Goal: Information Seeking & Learning: Learn about a topic

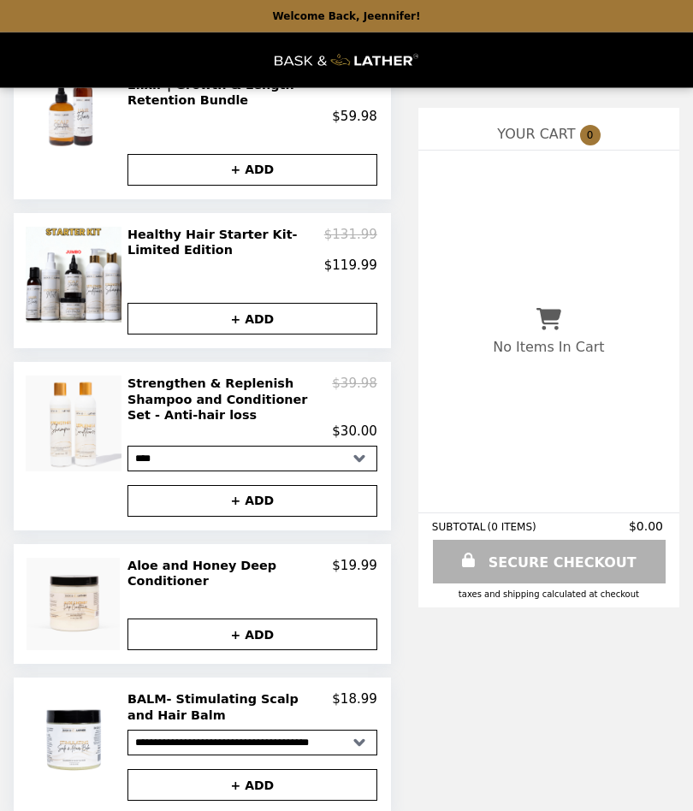
scroll to position [253, 0]
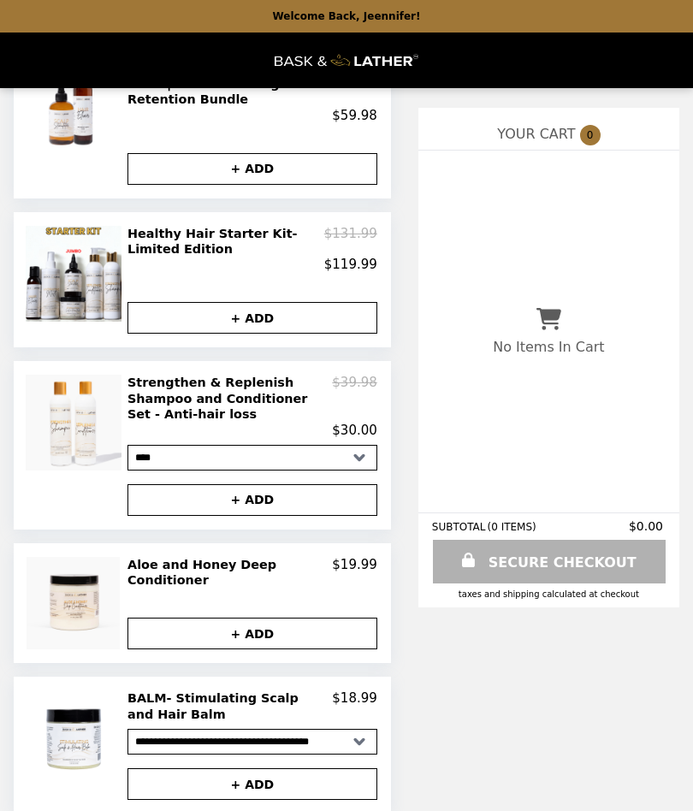
click at [344, 747] on select "**********" at bounding box center [253, 742] width 250 height 26
select select "**********"
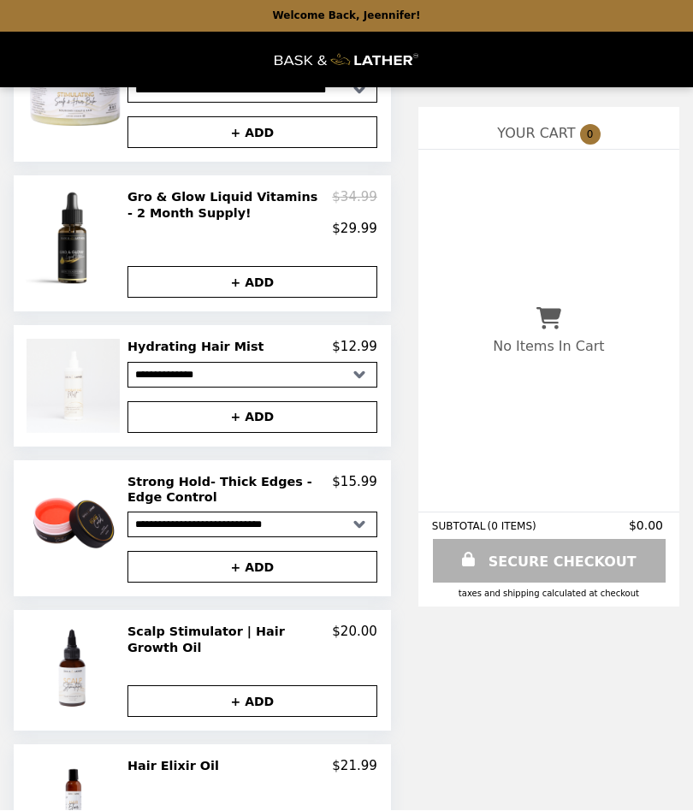
scroll to position [905, 0]
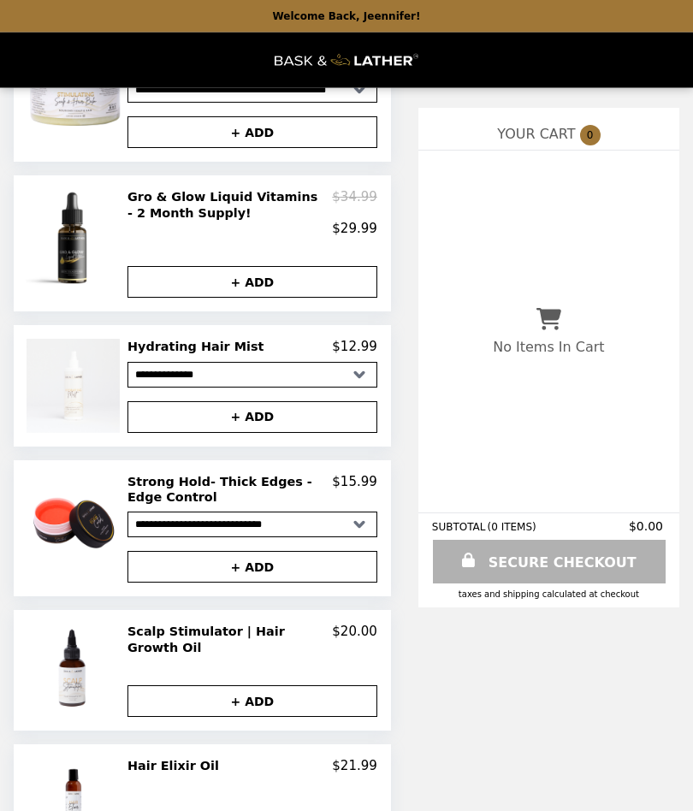
click at [283, 647] on h2 "Scalp Stimulator | Hair Growth Oil" at bounding box center [230, 641] width 205 height 32
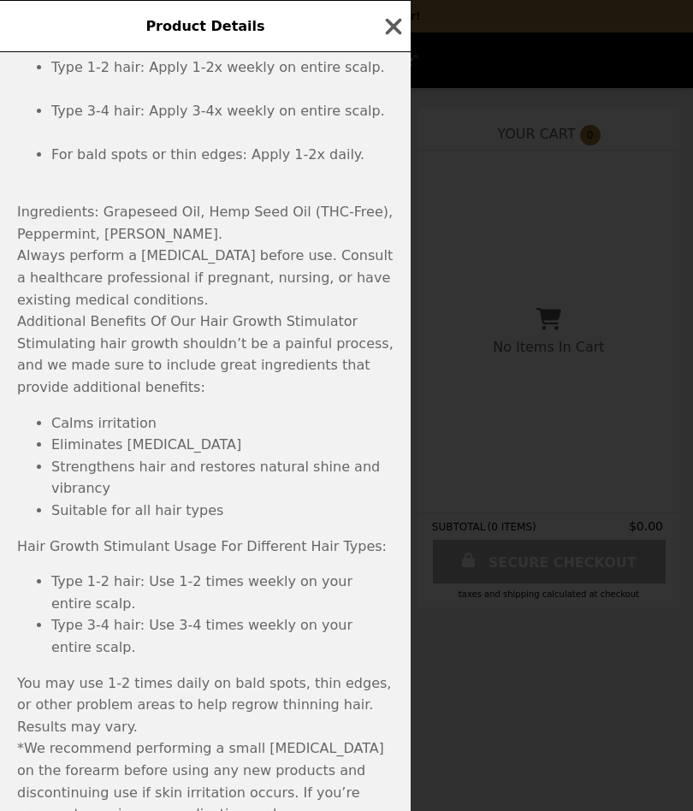
scroll to position [971, 0]
click at [397, 21] on icon "button" at bounding box center [394, 27] width 26 height 26
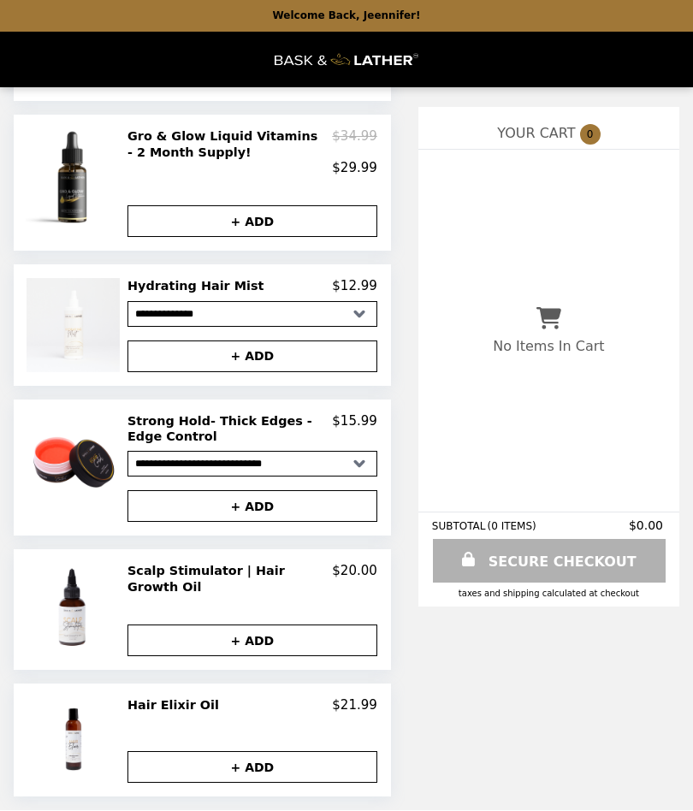
click at [72, 608] on img at bounding box center [76, 610] width 98 height 93
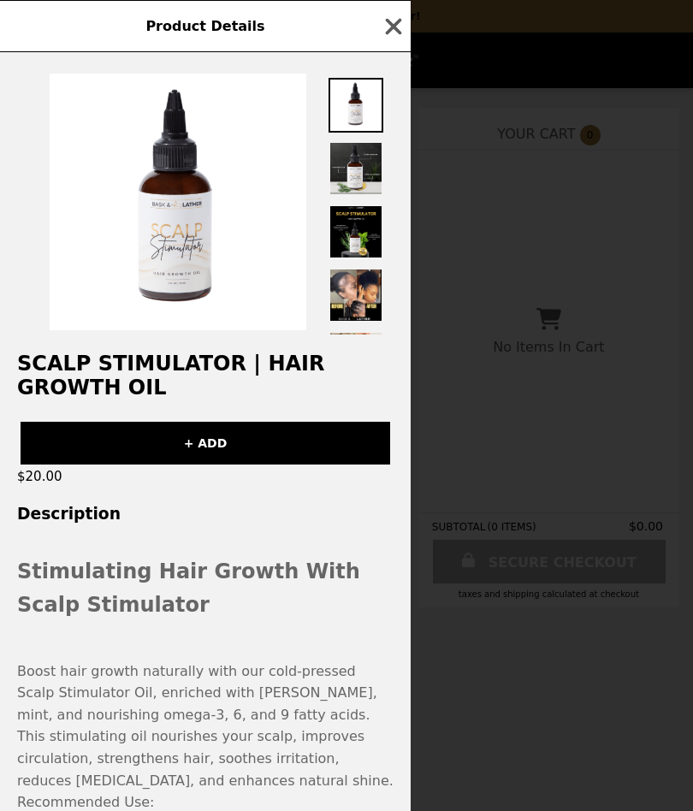
scroll to position [0, 0]
click at [358, 163] on img at bounding box center [356, 168] width 55 height 55
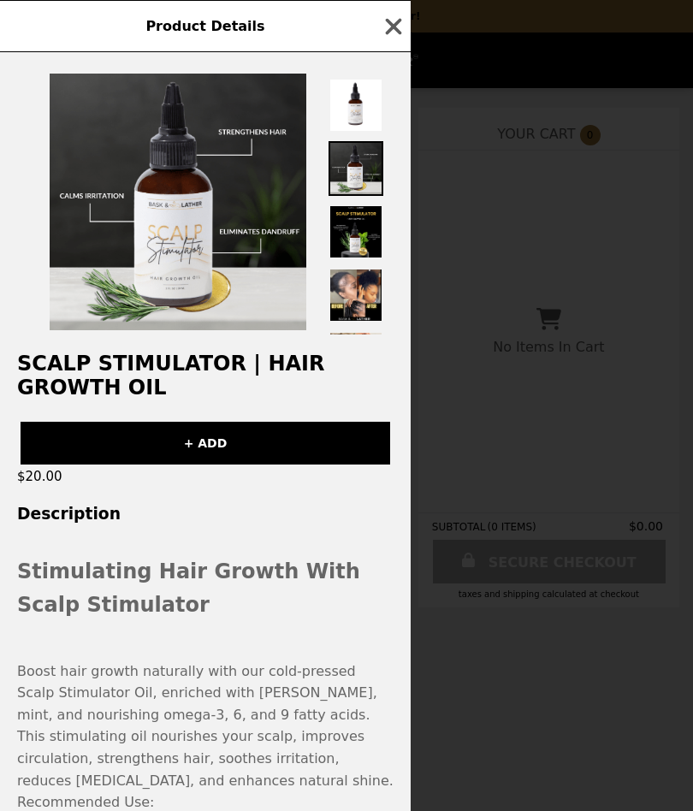
click at [350, 244] on img at bounding box center [356, 232] width 55 height 55
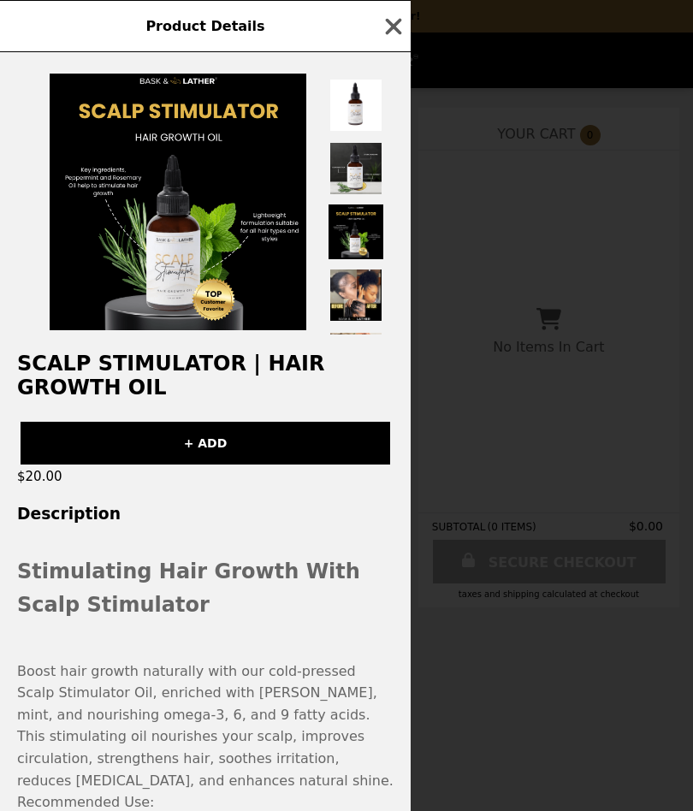
click at [381, 25] on icon "button" at bounding box center [394, 27] width 26 height 26
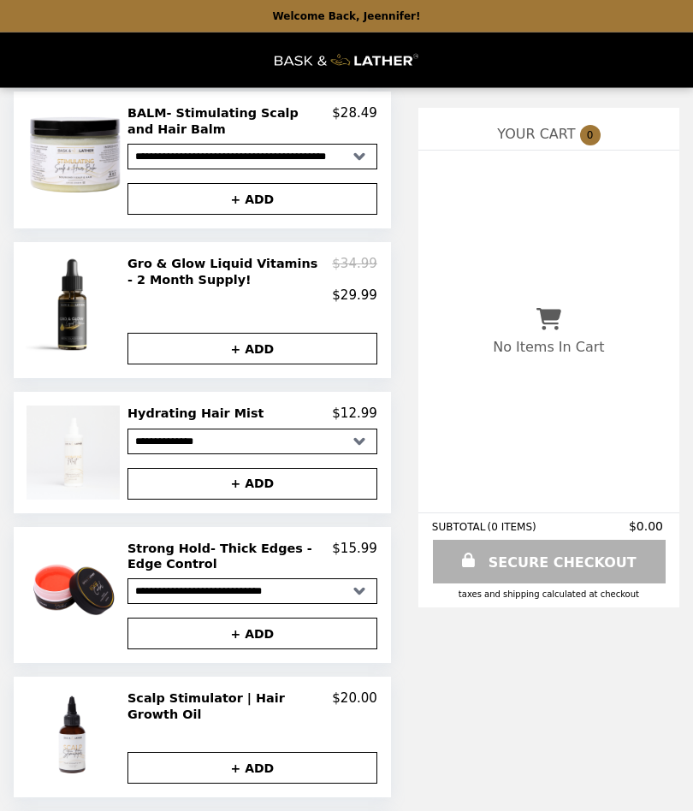
scroll to position [838, 0]
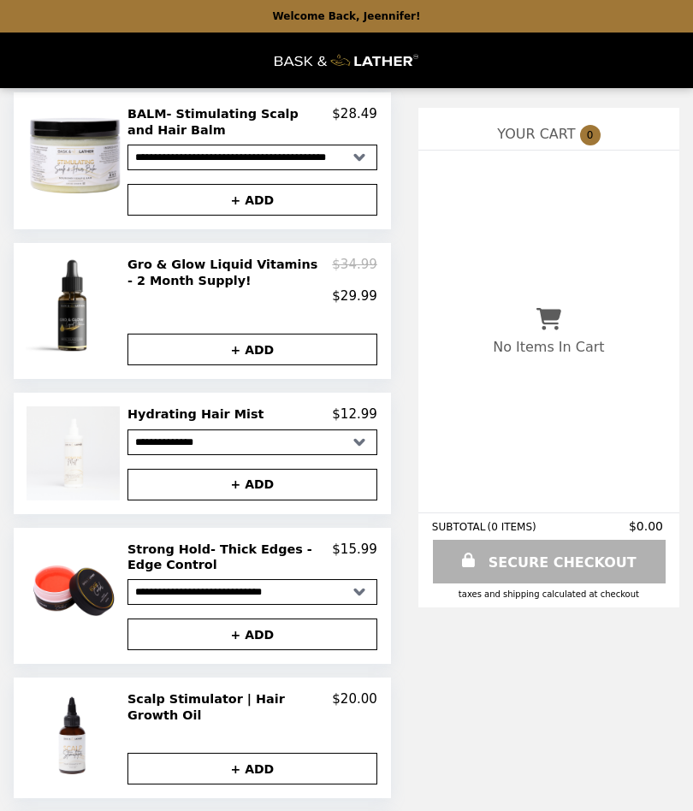
click at [220, 282] on h2 "Gro & Glow Liquid Vitamins - 2 Month Supply!" at bounding box center [230, 273] width 205 height 32
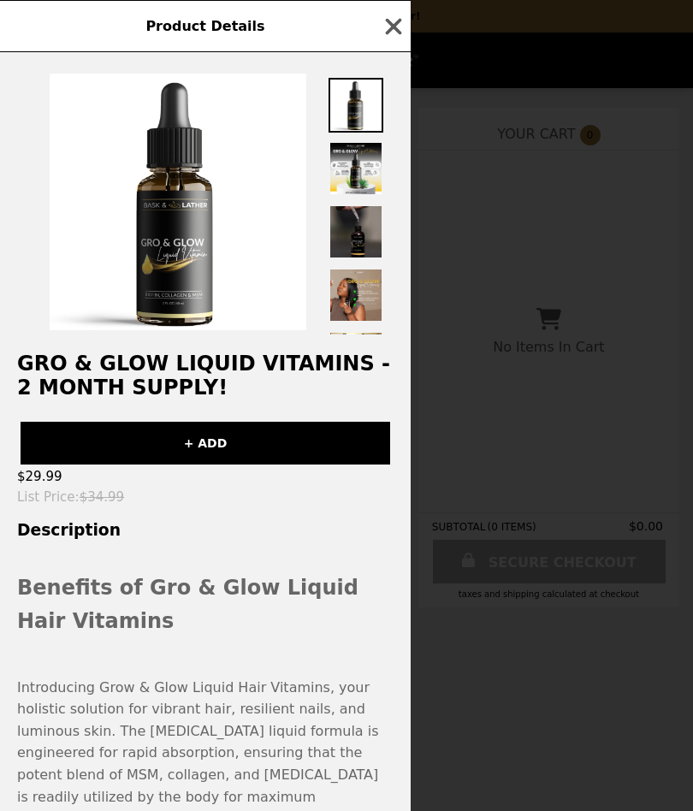
scroll to position [0, 0]
click at [398, 15] on icon "button" at bounding box center [394, 27] width 26 height 26
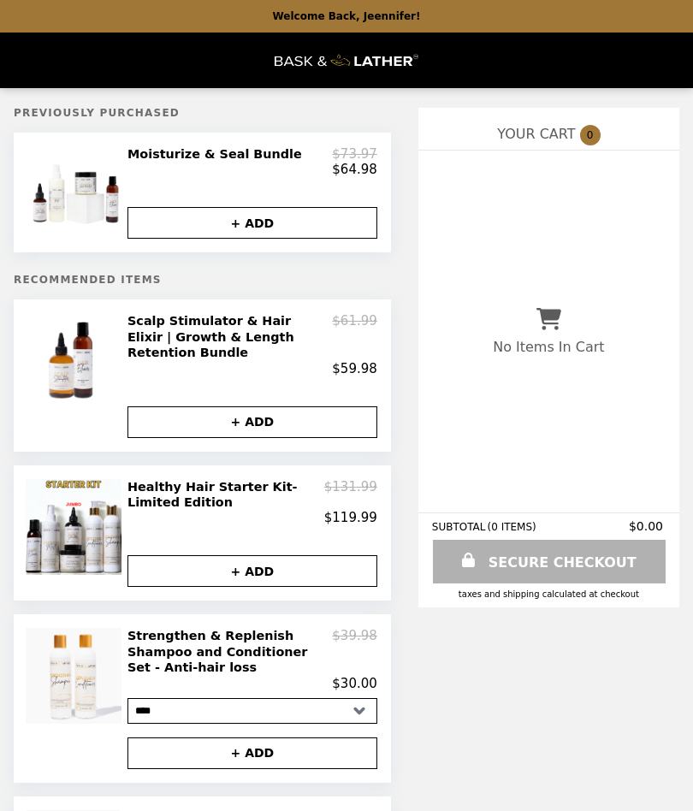
click at [211, 335] on h2 "Scalp Stimulator & Hair Elixir | Growth & Length Retention Bundle" at bounding box center [230, 336] width 205 height 47
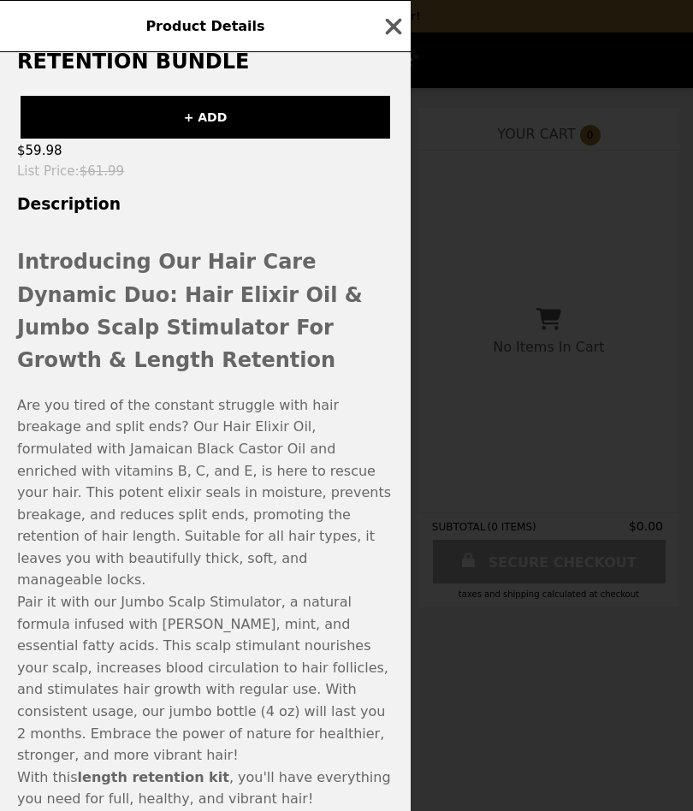
scroll to position [349, 0]
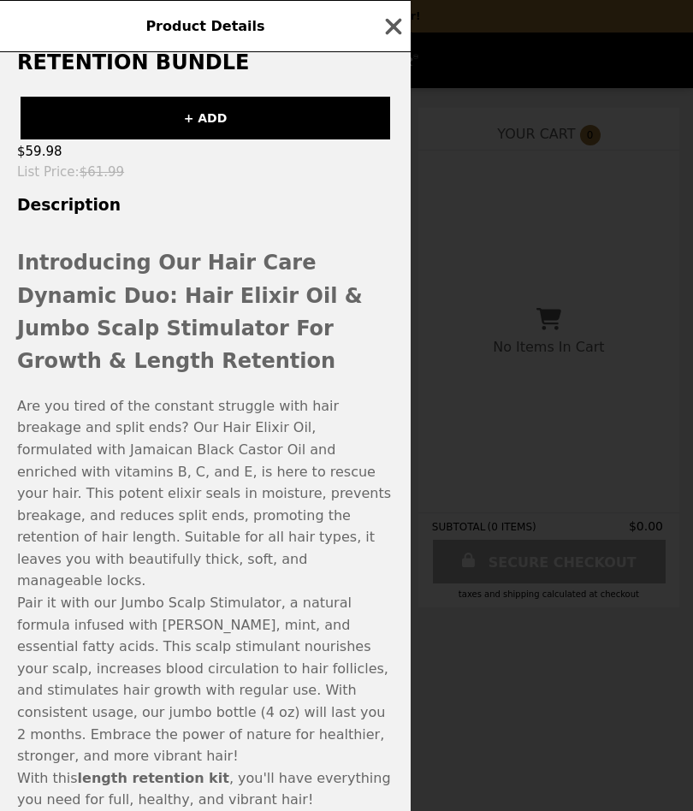
click at [385, 22] on icon "button" at bounding box center [394, 27] width 26 height 26
